Goal: Task Accomplishment & Management: Use online tool/utility

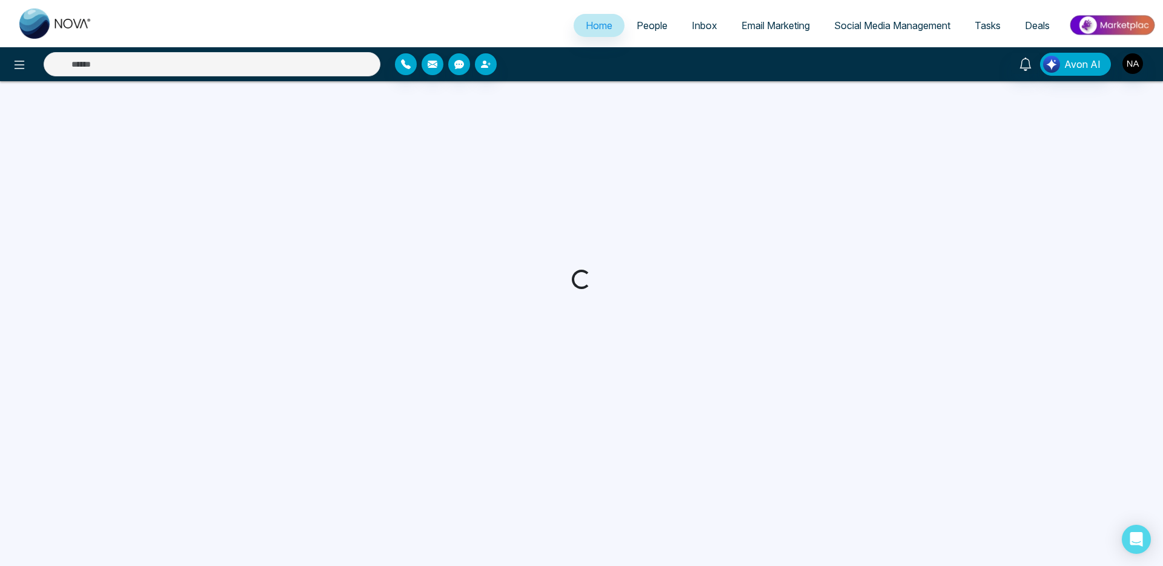
select select "*"
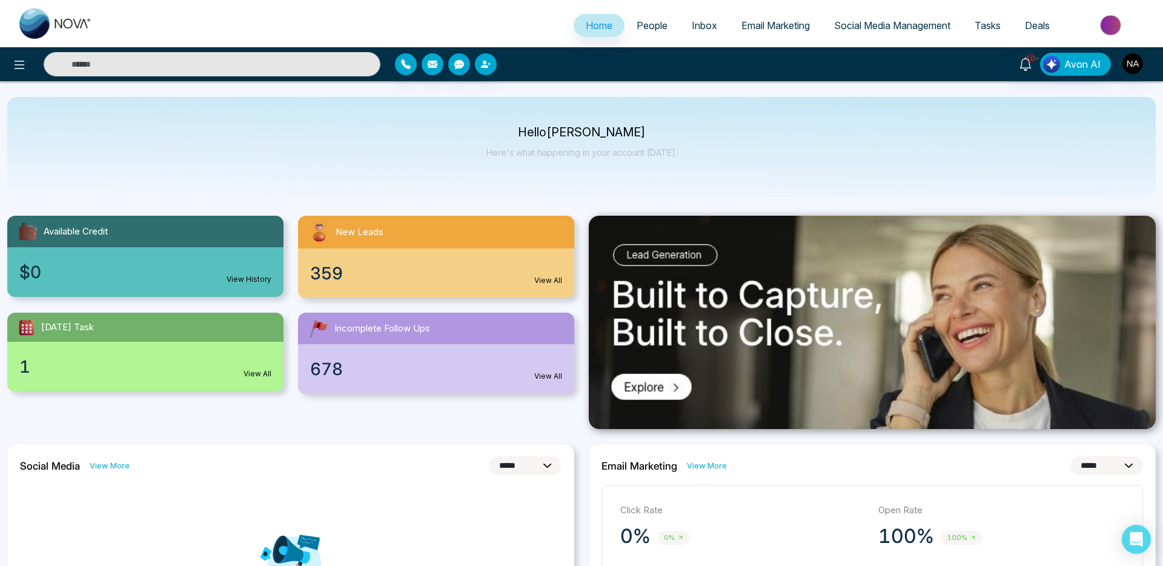
click at [645, 22] on span "People" at bounding box center [652, 25] width 31 height 12
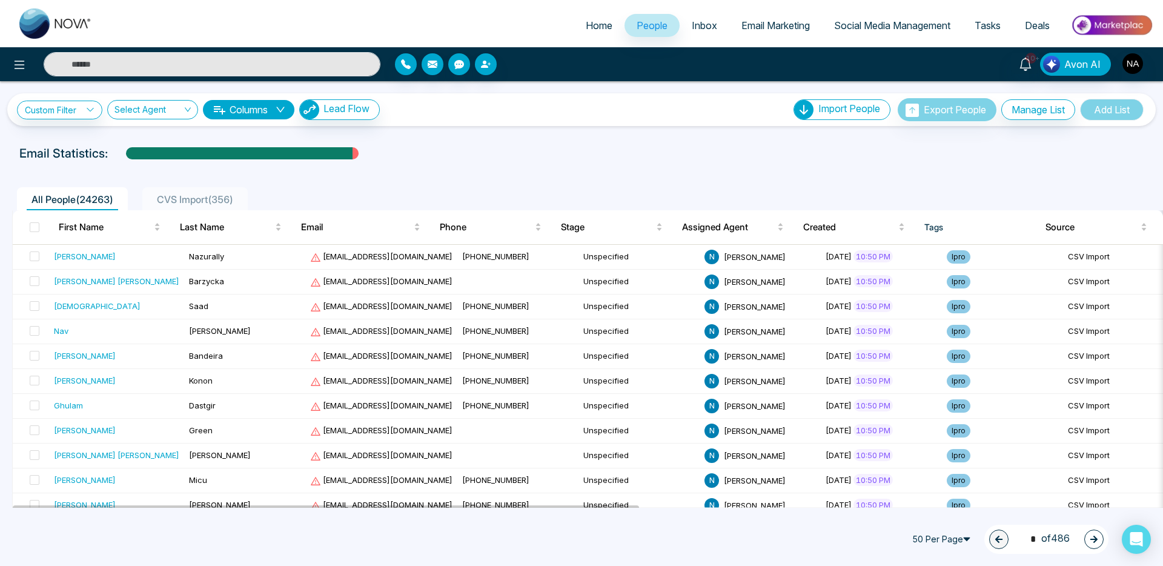
click at [166, 198] on span "CVS Import ( 356 )" at bounding box center [195, 199] width 86 height 12
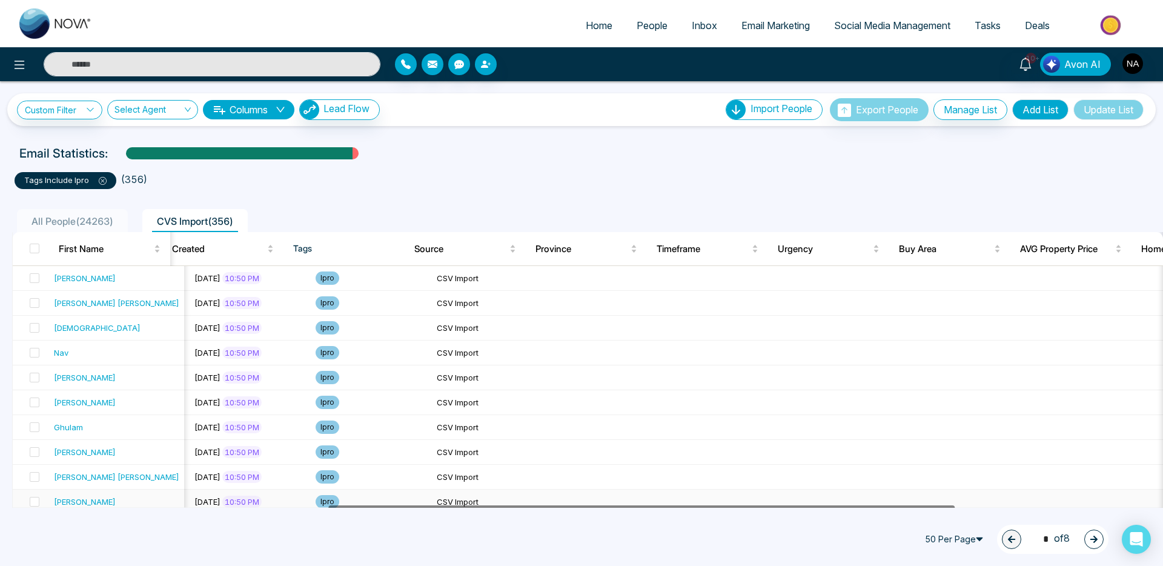
scroll to position [0, 684]
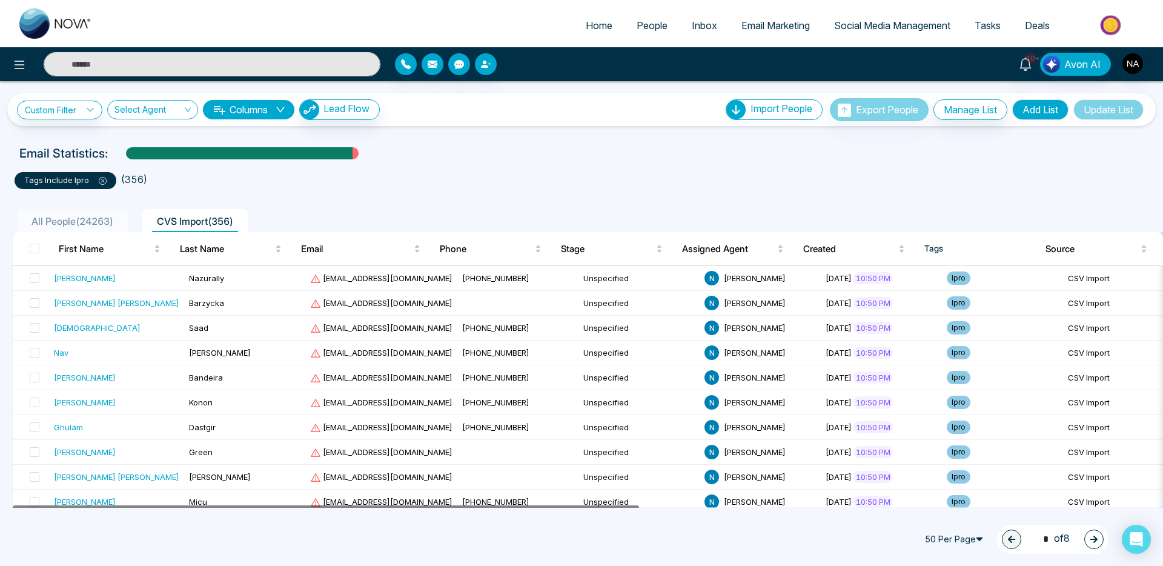
drag, startPoint x: 502, startPoint y: 505, endPoint x: 425, endPoint y: 514, distance: 76.9
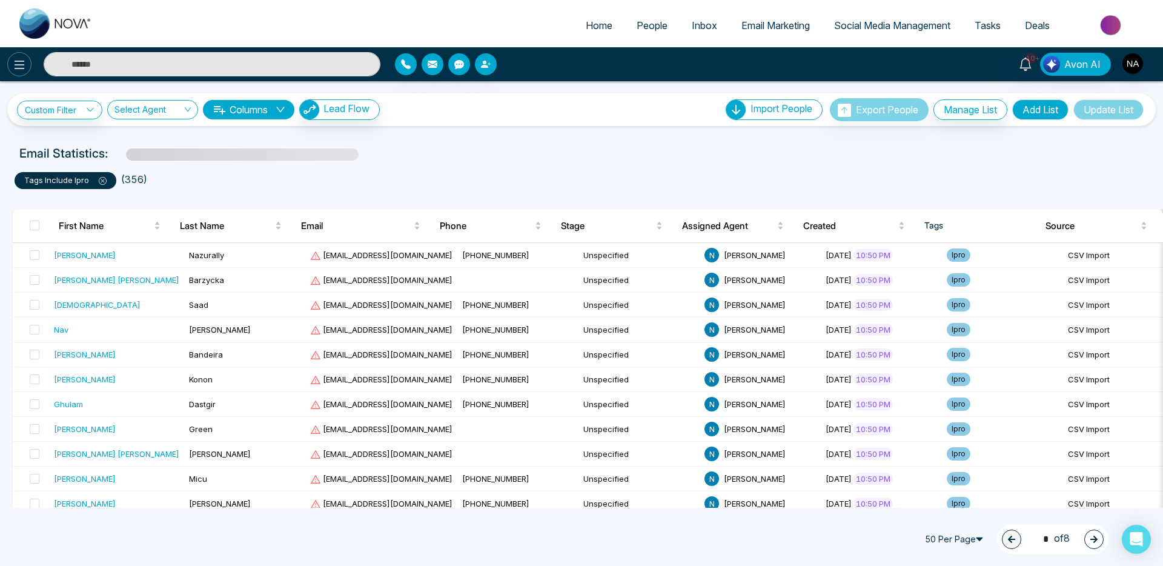
click at [19, 64] on icon at bounding box center [19, 65] width 15 height 15
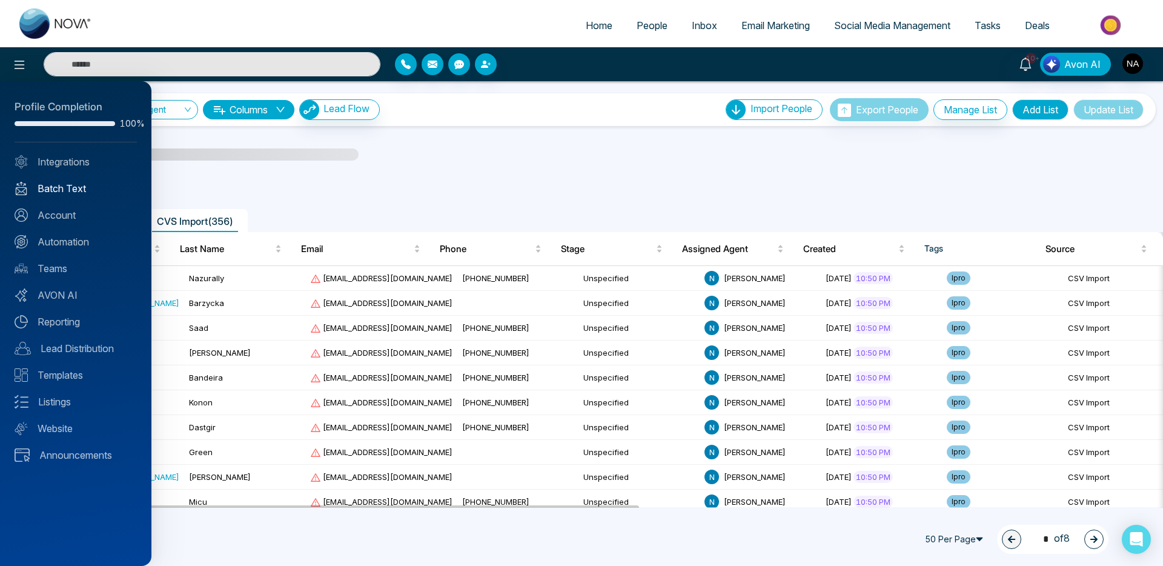
click at [48, 185] on link "Batch Text" at bounding box center [76, 188] width 122 height 15
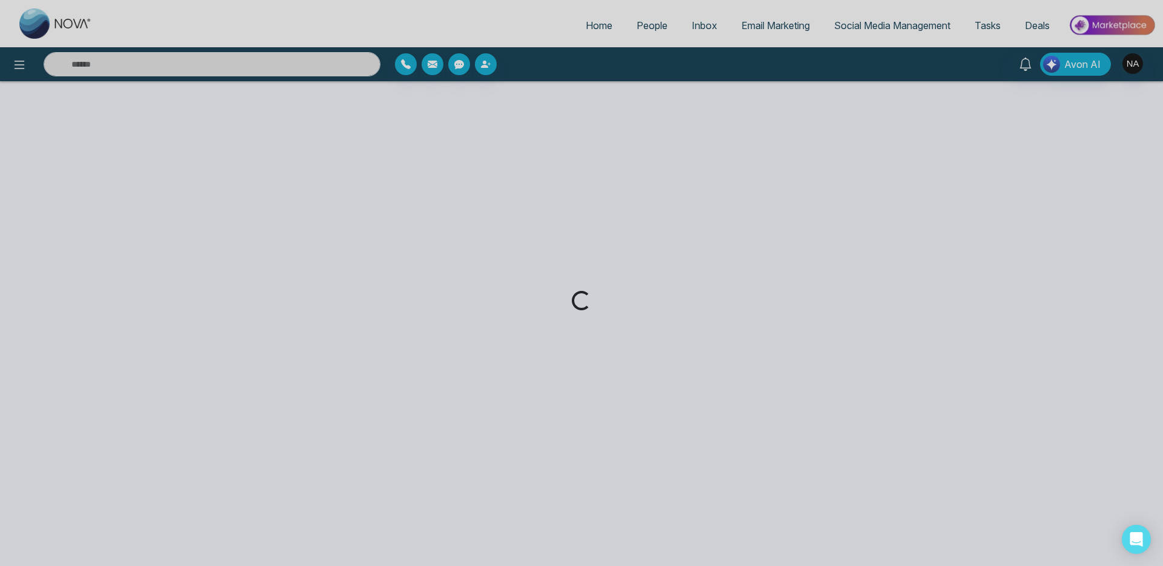
click at [1131, 64] on div "Loading..." at bounding box center [581, 283] width 1163 height 566
click at [1137, 67] on div "Loading..." at bounding box center [581, 283] width 1163 height 566
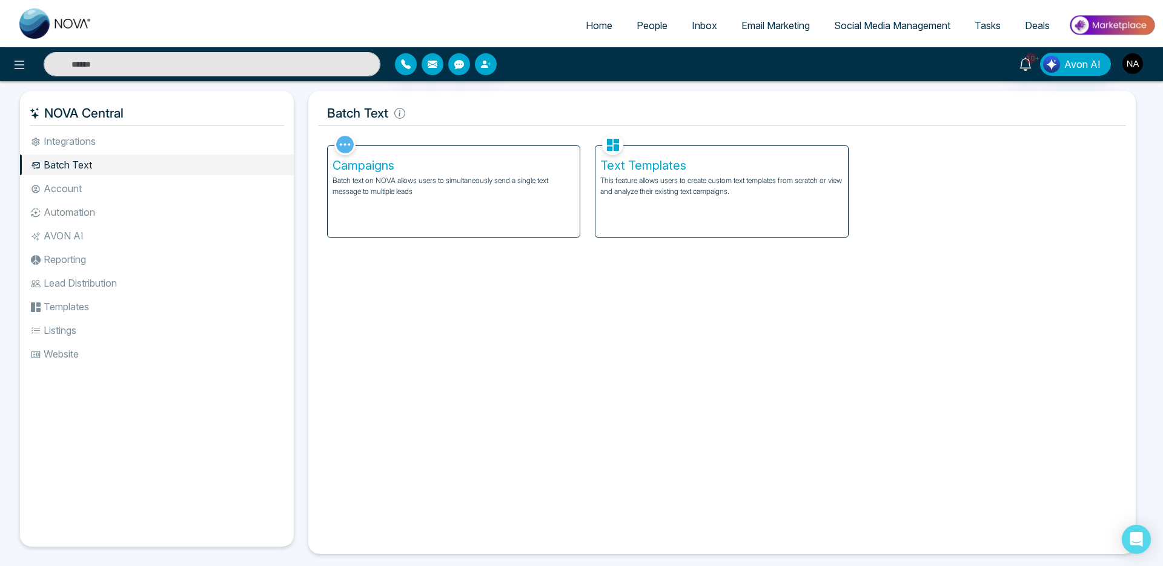
click at [1140, 64] on img "button" at bounding box center [1133, 63] width 21 height 21
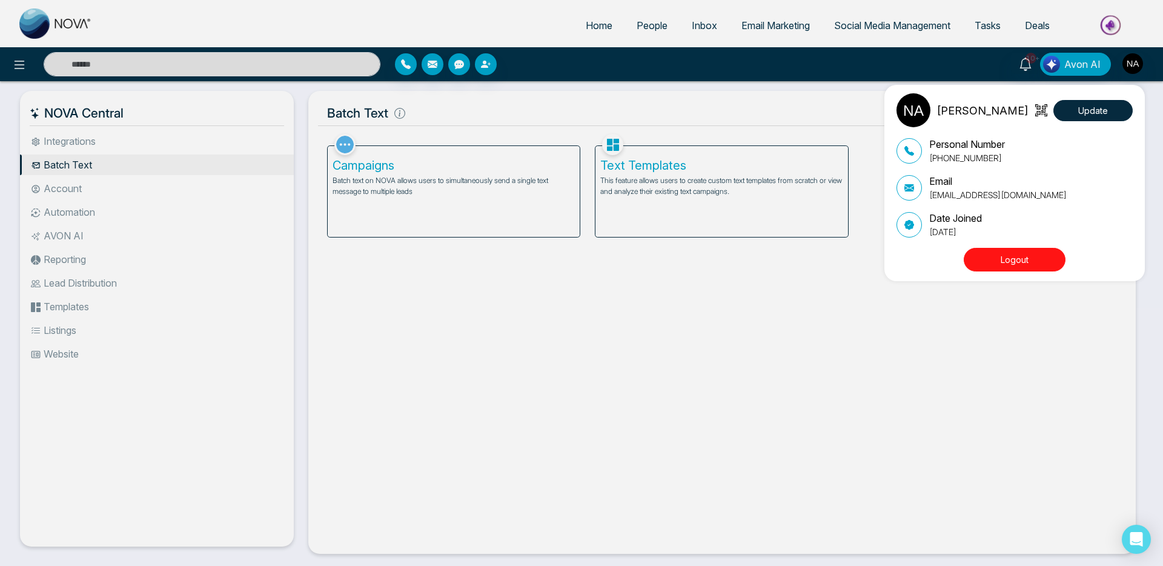
click at [1011, 265] on button "Logout" at bounding box center [1015, 260] width 102 height 24
